Goal: Information Seeking & Learning: Learn about a topic

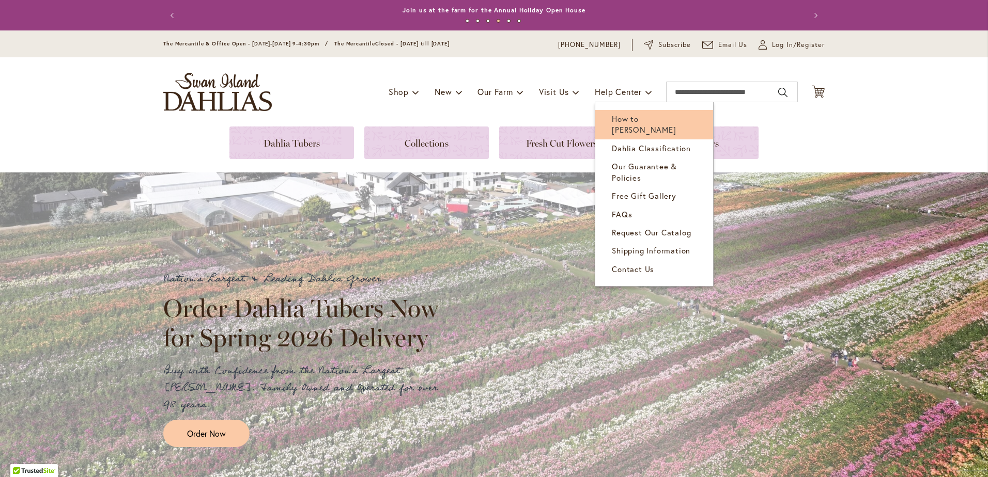
click at [649, 118] on span "How to [PERSON_NAME]" at bounding box center [644, 124] width 64 height 21
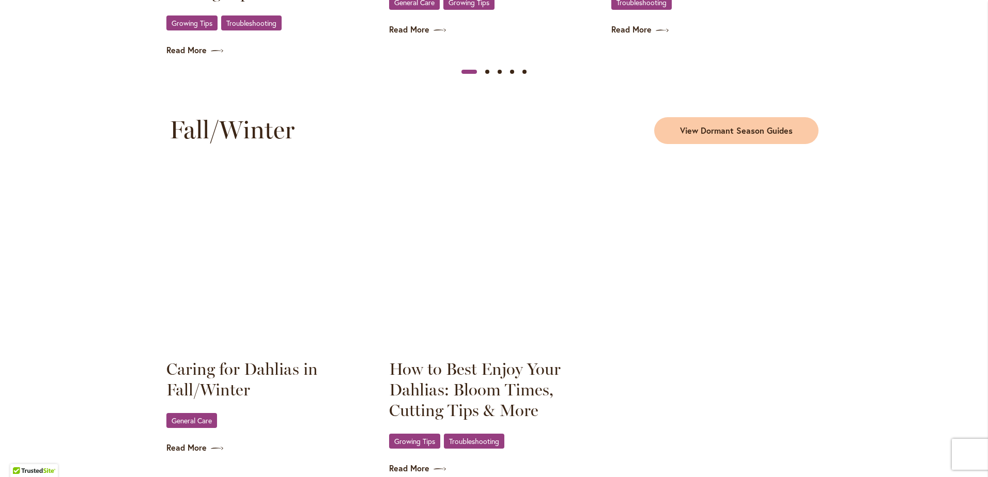
scroll to position [1343, 0]
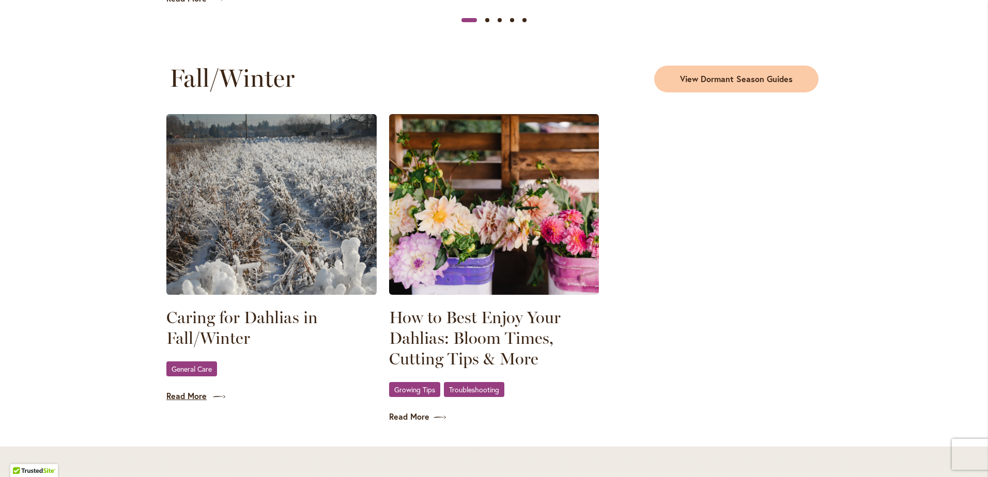
click at [186, 395] on link "Read More" at bounding box center [271, 397] width 210 height 12
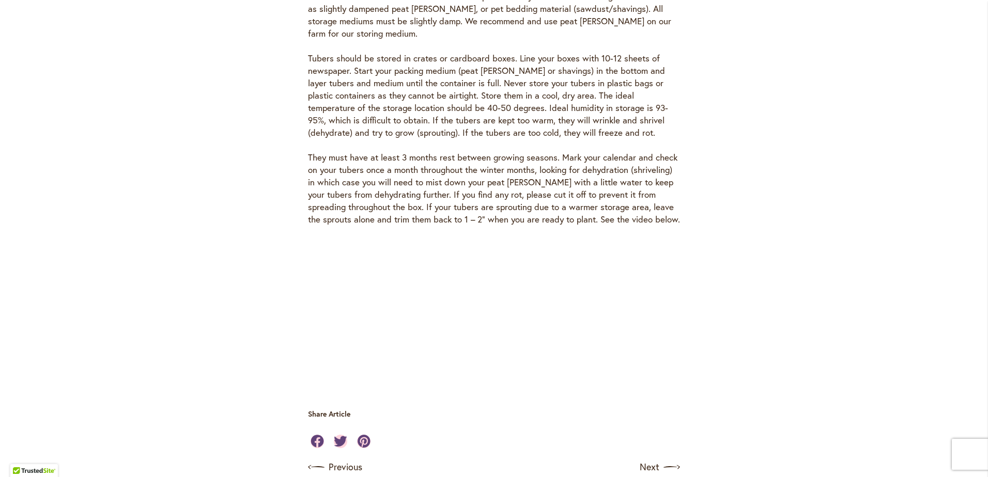
scroll to position [2945, 0]
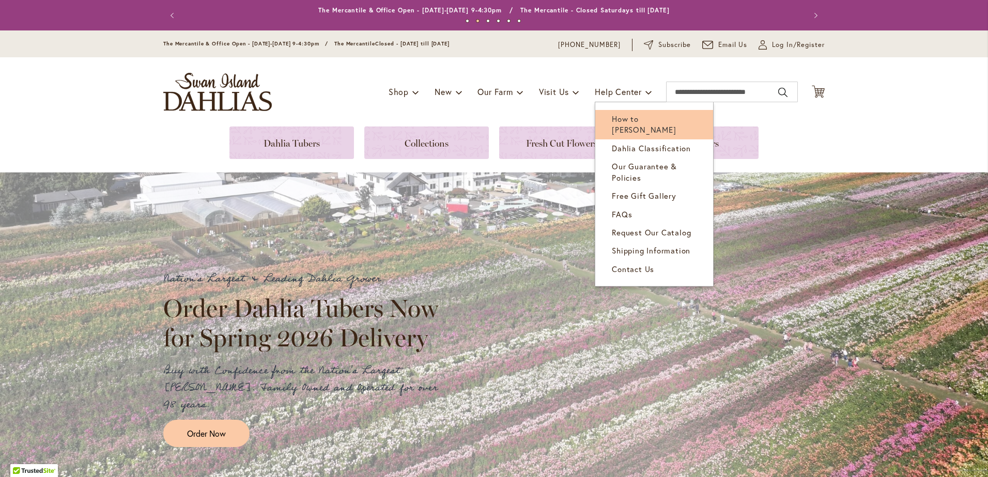
click at [624, 116] on span "How to [PERSON_NAME]" at bounding box center [644, 124] width 64 height 21
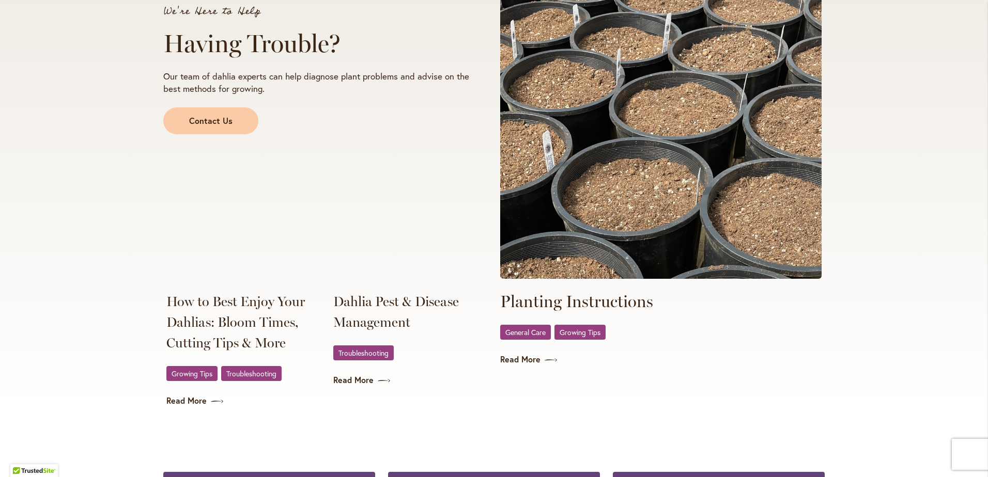
scroll to position [1860, 0]
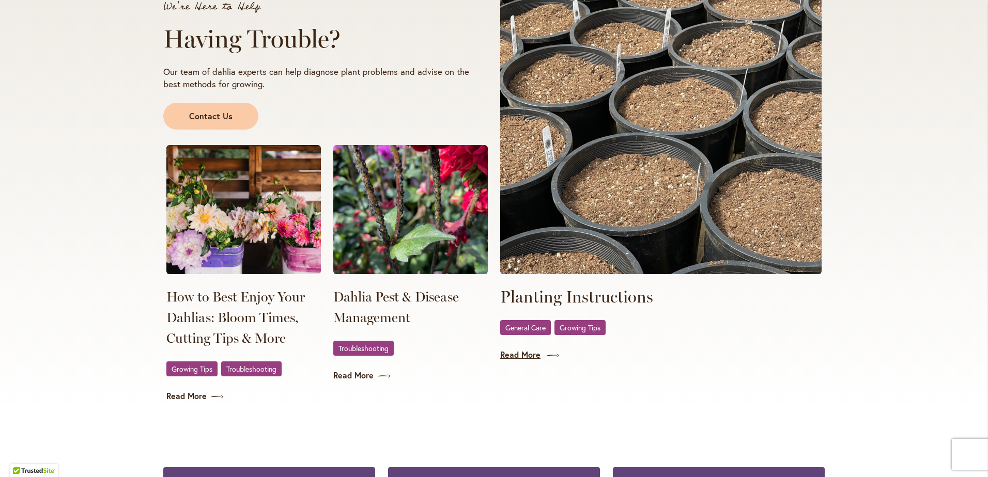
click at [507, 353] on link "Read More" at bounding box center [660, 355] width 321 height 12
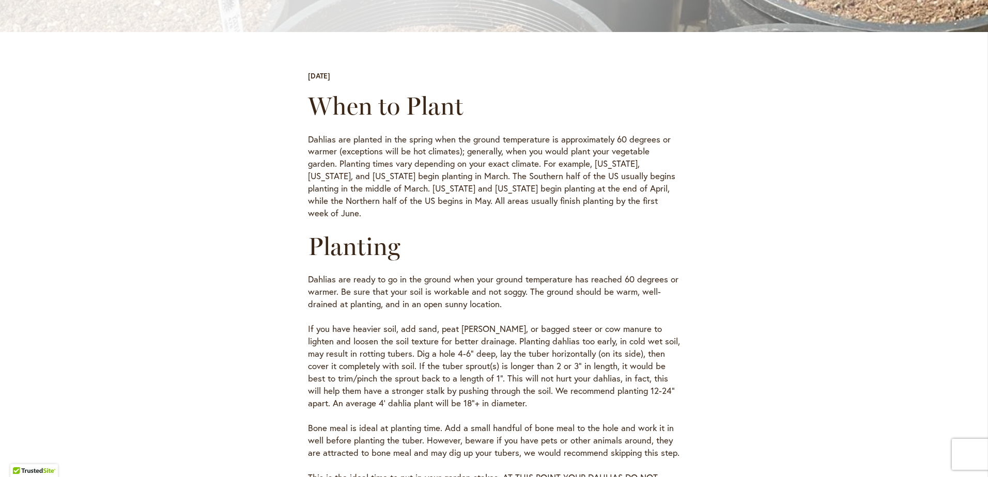
scroll to position [258, 0]
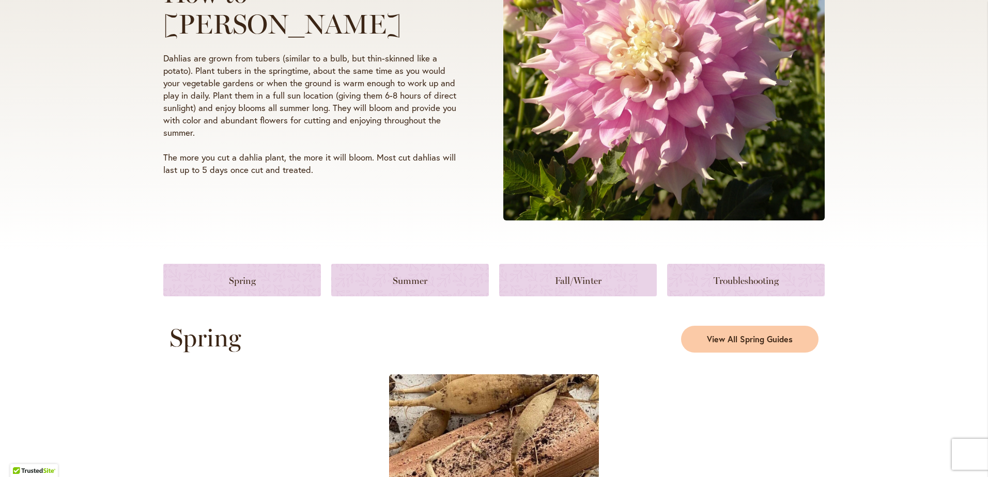
scroll to position [258, 0]
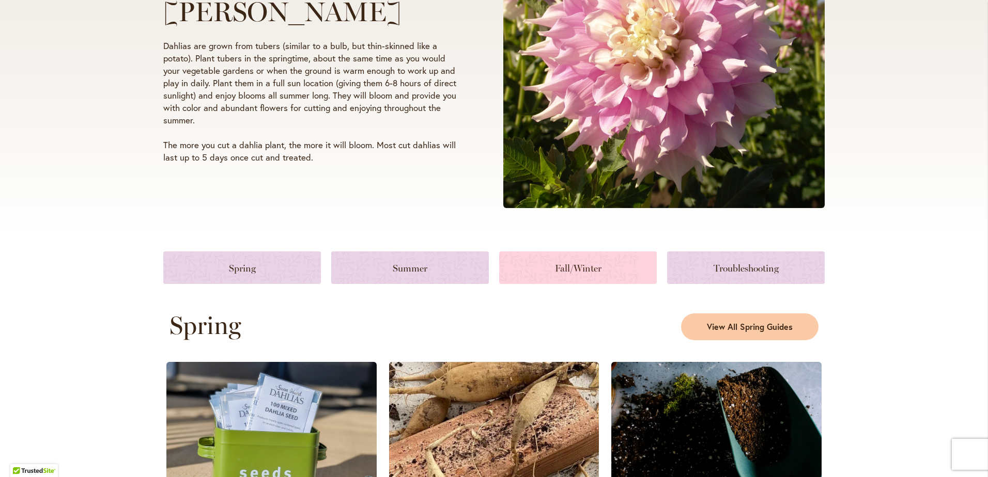
click at [570, 266] on link at bounding box center [578, 268] width 158 height 33
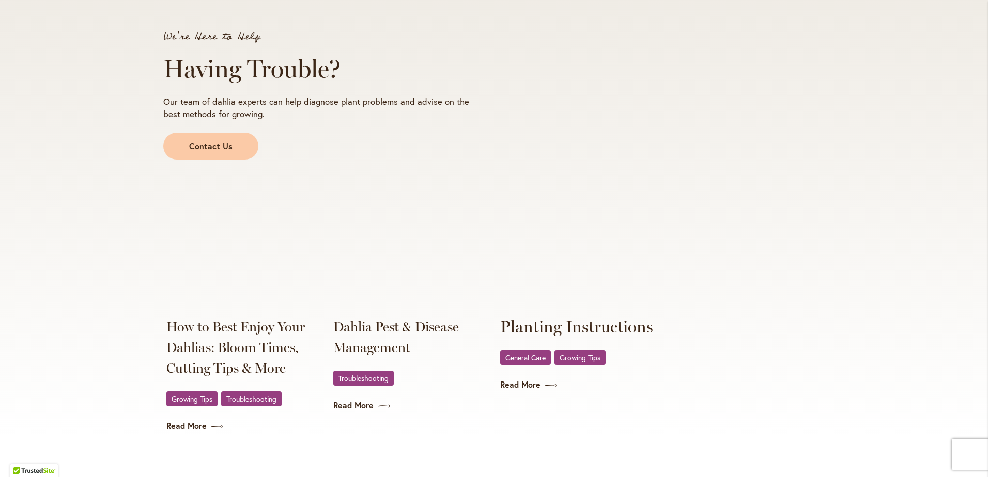
scroll to position [1893, 0]
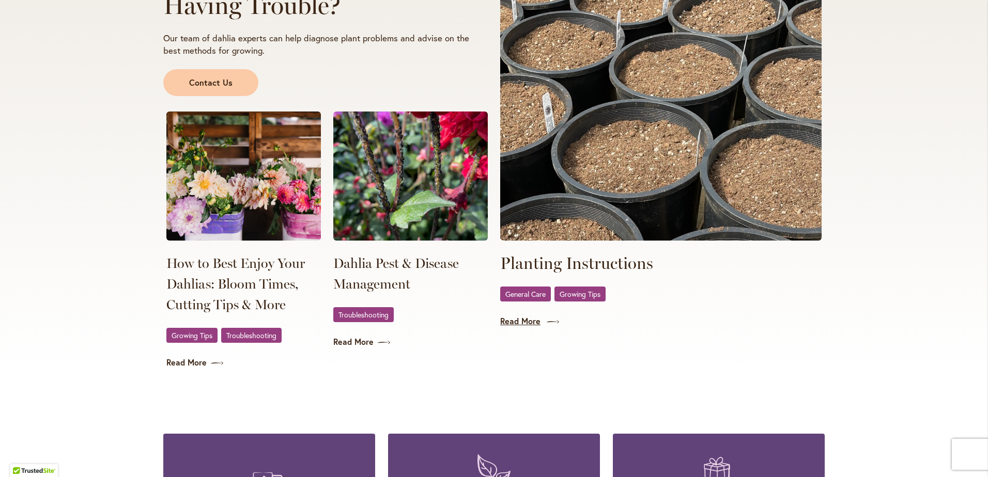
click at [504, 321] on link "Read More" at bounding box center [660, 322] width 321 height 12
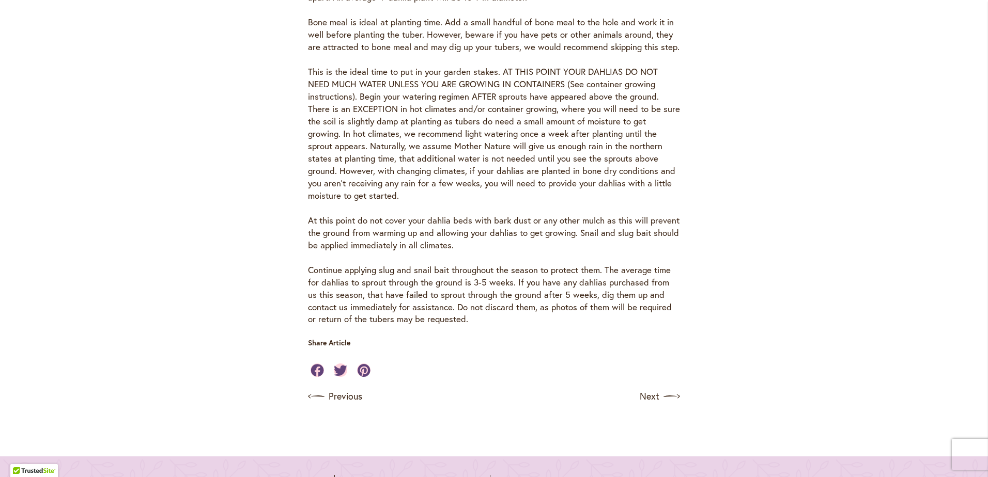
scroll to position [678, 0]
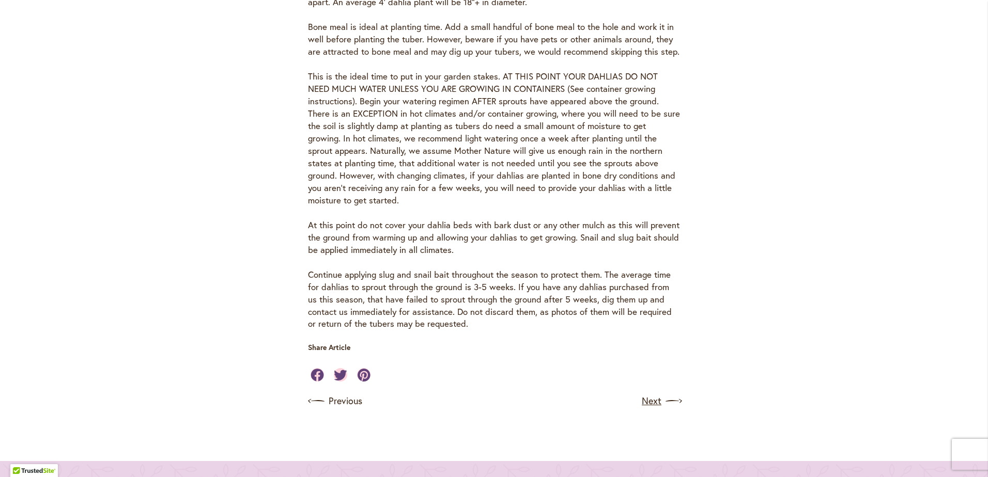
click at [646, 393] on link "Next" at bounding box center [661, 401] width 38 height 17
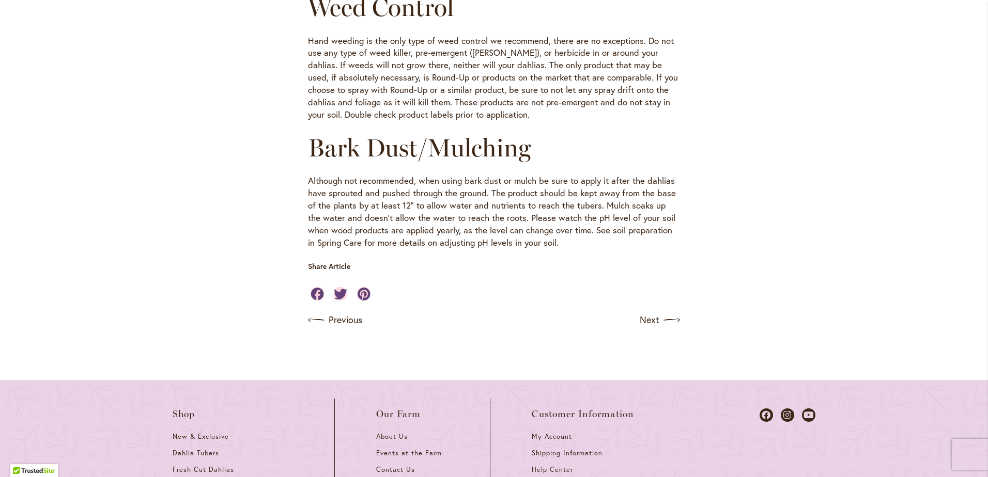
scroll to position [1137, 0]
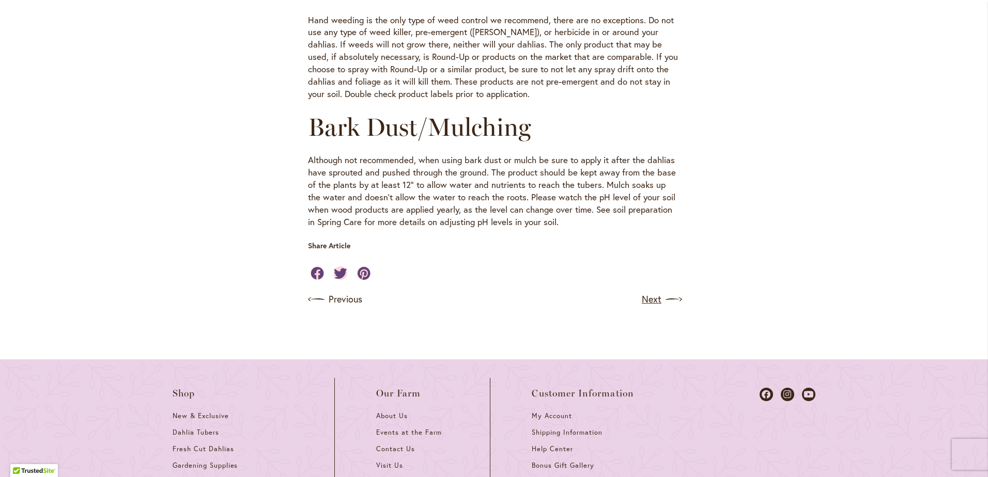
click at [649, 291] on link "Next" at bounding box center [661, 299] width 38 height 17
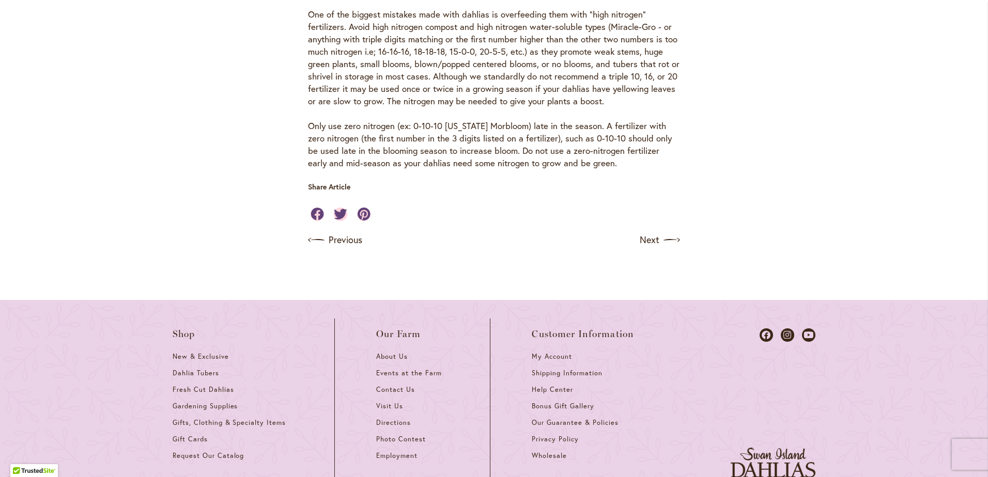
scroll to position [877, 0]
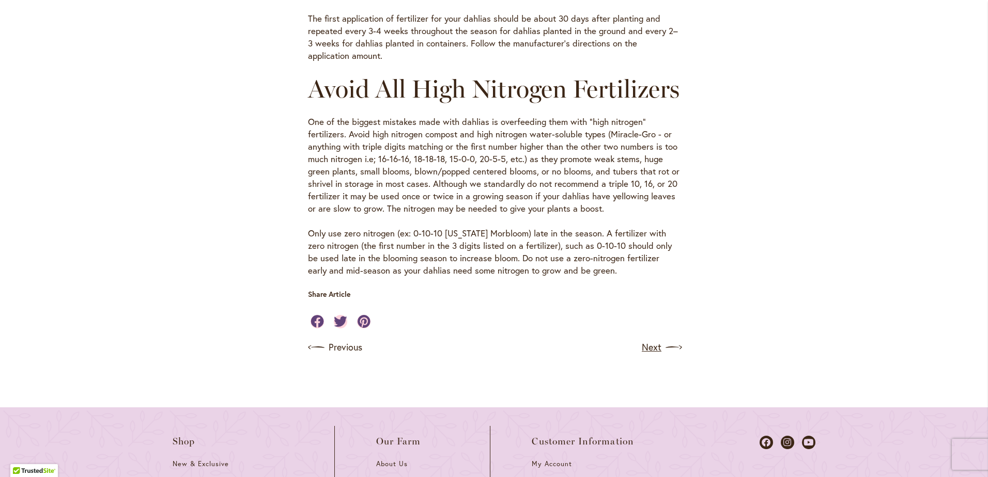
click at [646, 356] on link "Next" at bounding box center [661, 347] width 38 height 17
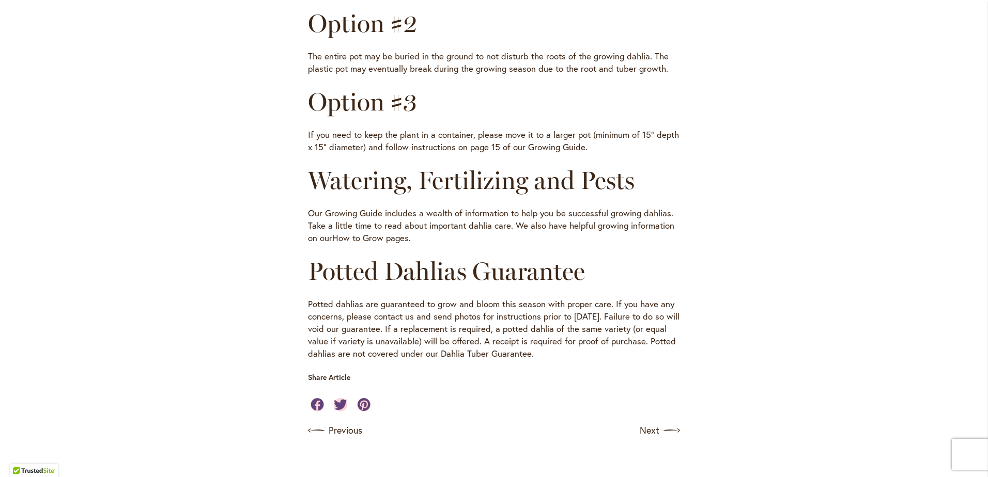
scroll to position [620, 0]
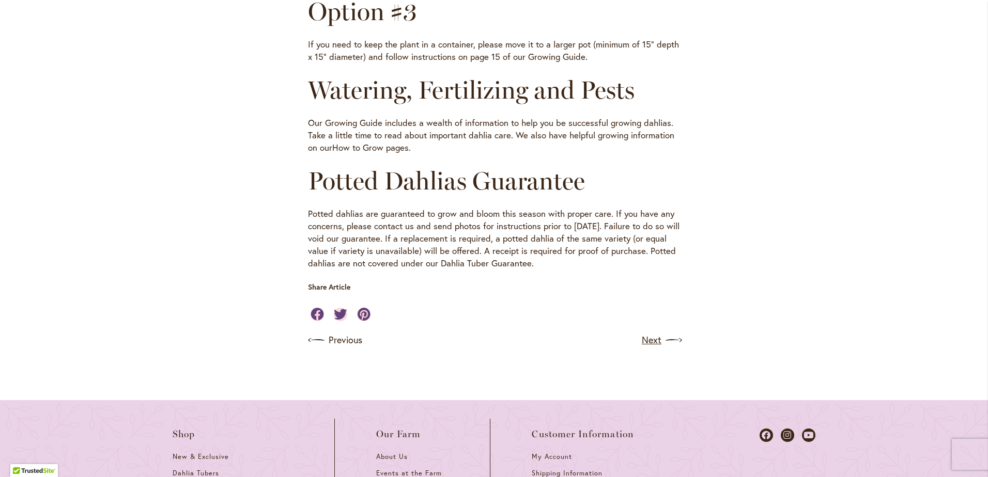
click at [647, 338] on link "Next" at bounding box center [661, 340] width 38 height 17
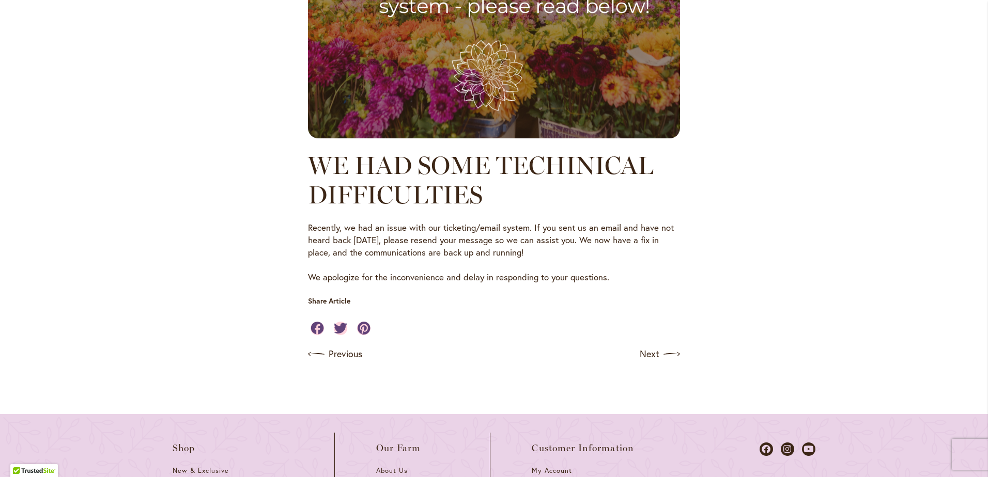
scroll to position [620, 0]
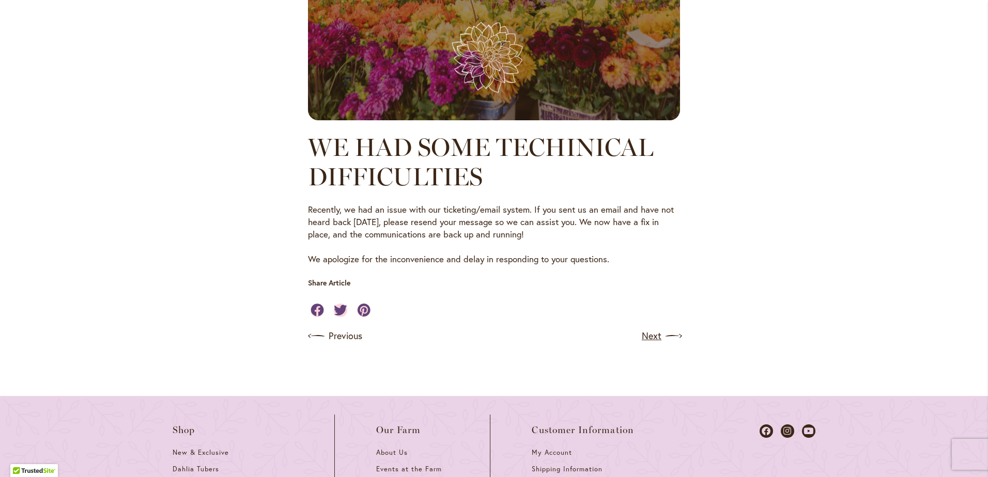
click at [647, 335] on link "Next" at bounding box center [661, 336] width 38 height 17
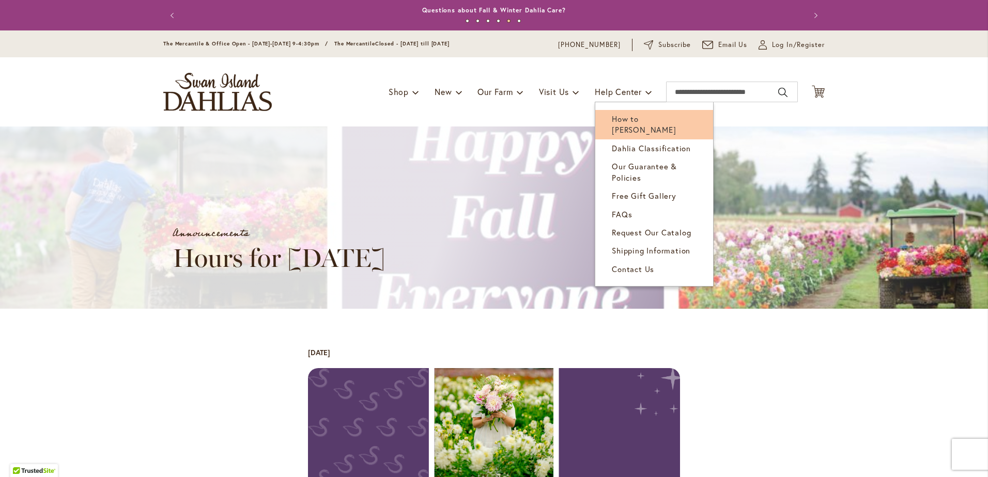
click at [646, 120] on span "How to [PERSON_NAME]" at bounding box center [644, 124] width 64 height 21
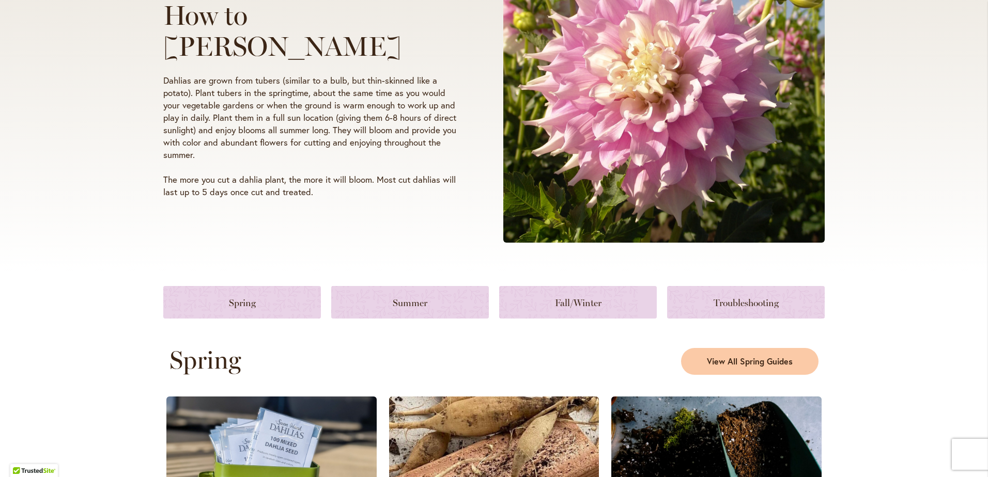
scroll to position [258, 0]
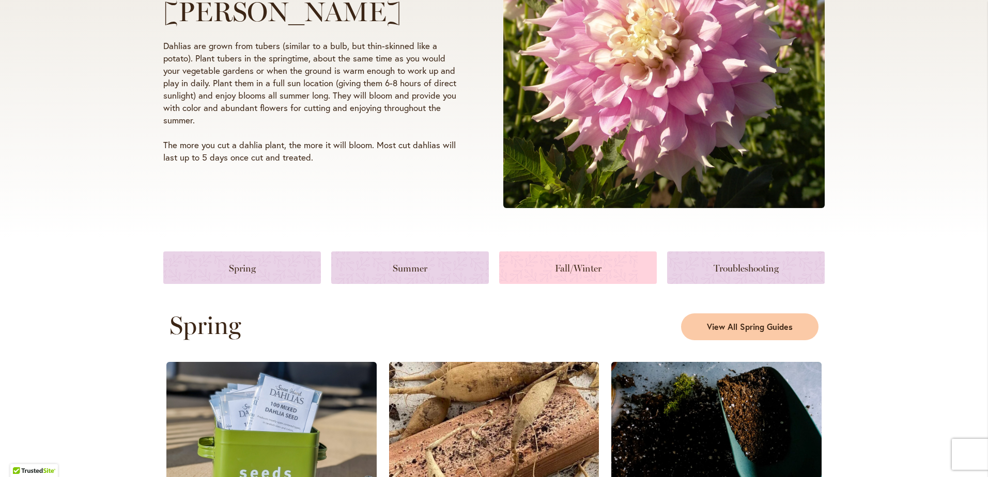
click at [580, 266] on link at bounding box center [578, 268] width 158 height 33
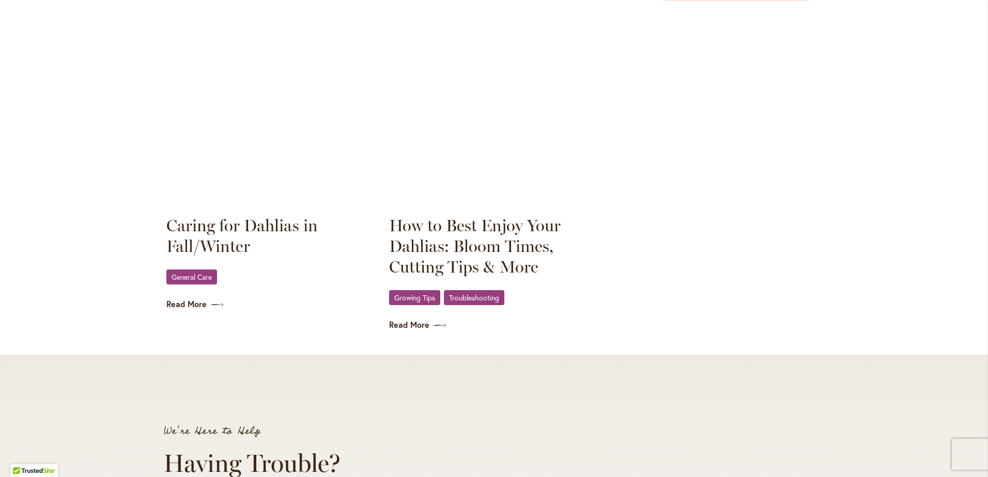
scroll to position [1452, 0]
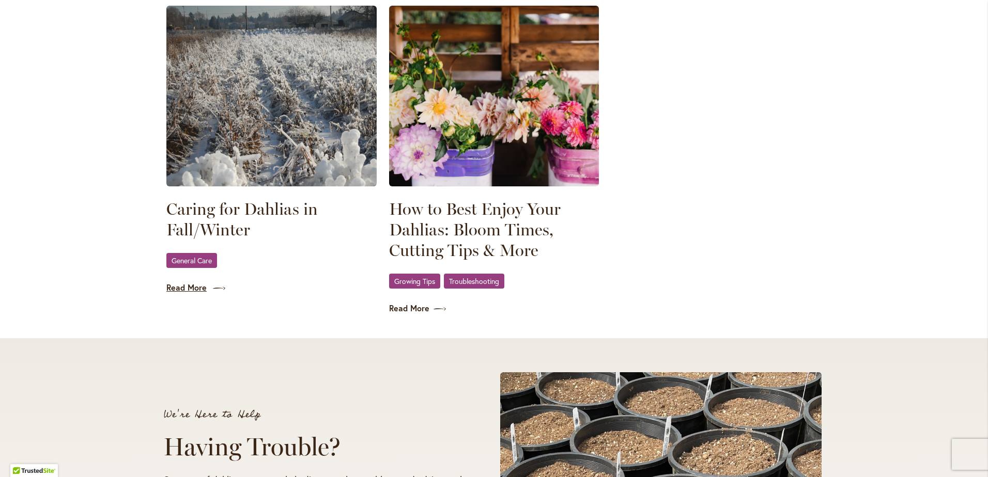
click at [187, 285] on link "Read More" at bounding box center [271, 288] width 210 height 12
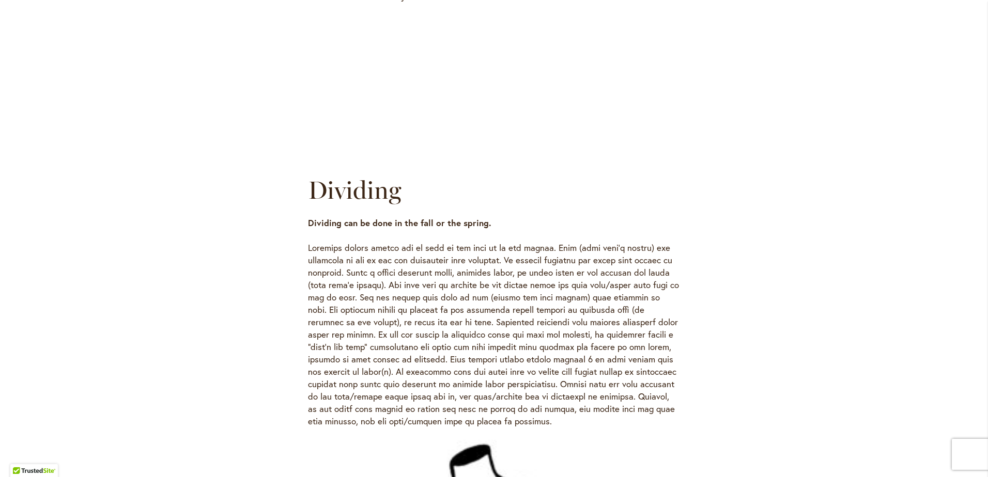
scroll to position [1425, 0]
